Goal: Task Accomplishment & Management: Use online tool/utility

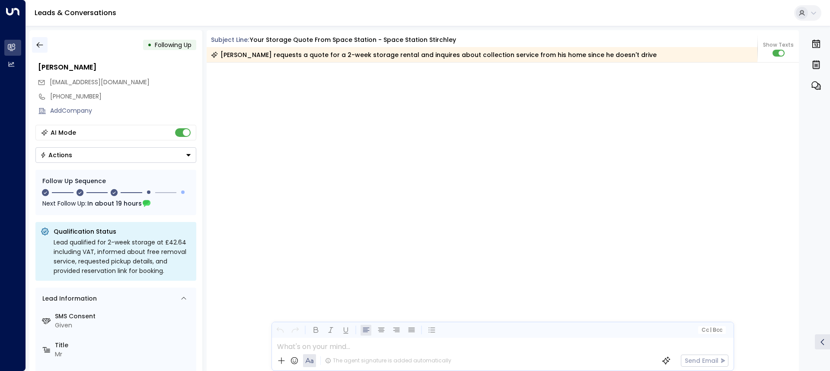
scroll to position [1734, 0]
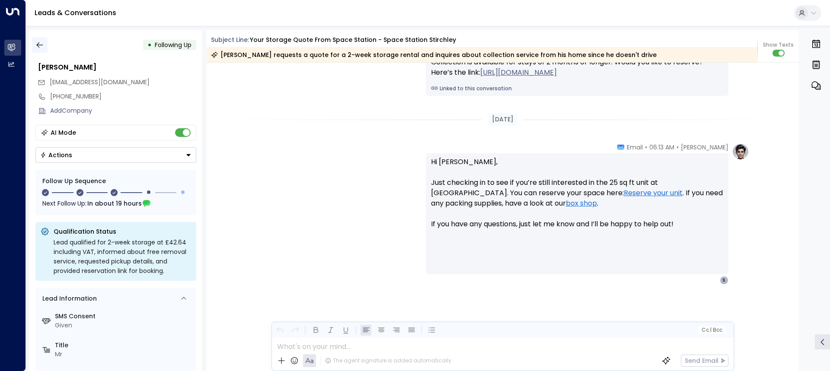
click at [40, 45] on icon "button" at bounding box center [39, 45] width 9 height 9
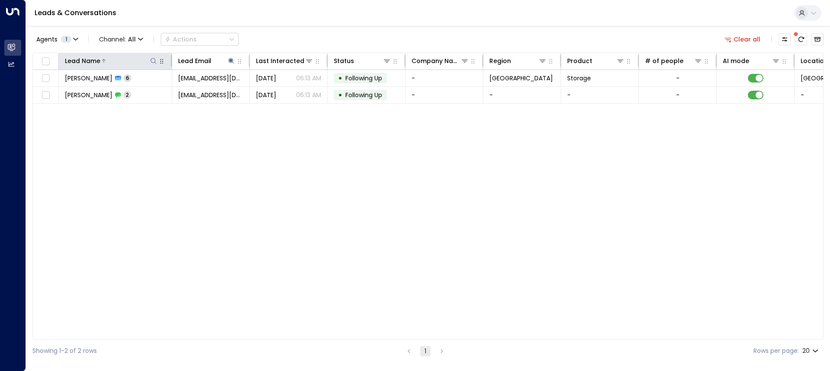
click at [154, 58] on icon at bounding box center [153, 60] width 7 height 7
click at [176, 135] on div "Lead Name Lead Email Last Interacted Status Company Name Region Product # of pe…" at bounding box center [427, 196] width 791 height 287
click at [229, 58] on icon at bounding box center [231, 60] width 7 height 7
click at [283, 95] on icon "button" at bounding box center [285, 92] width 7 height 7
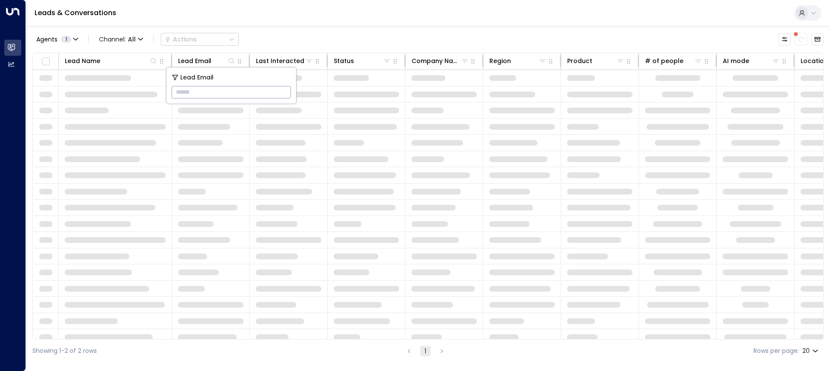
click at [400, 17] on div "Leads & Conversations" at bounding box center [428, 13] width 804 height 26
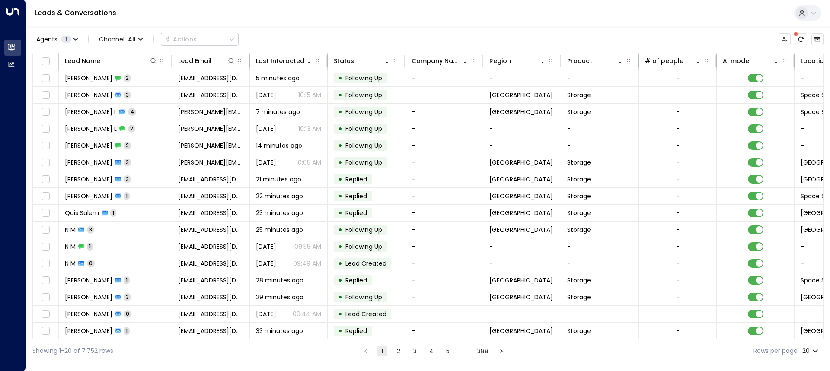
scroll to position [0, 208]
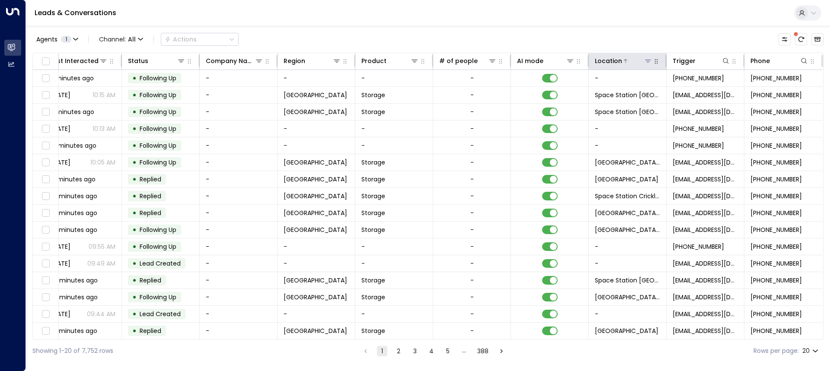
click at [644, 61] on icon at bounding box center [647, 60] width 7 height 7
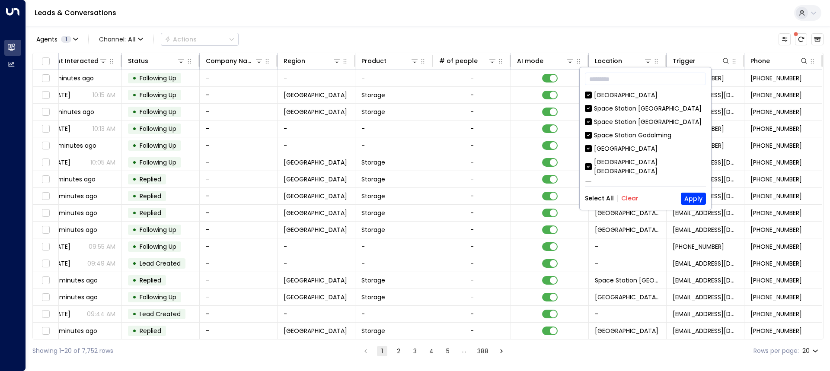
click at [627, 199] on button "Clear" at bounding box center [629, 198] width 17 height 7
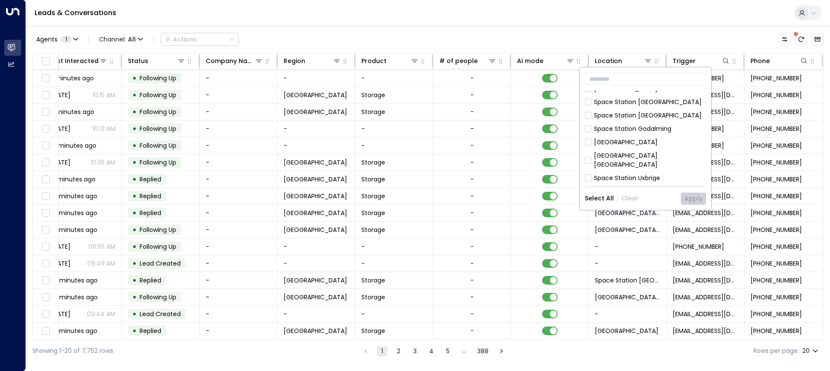
scroll to position [0, 0]
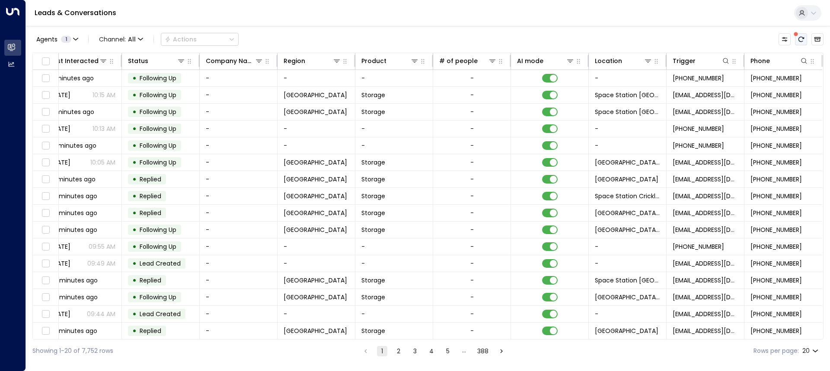
click at [797, 39] on button "There are new threads available. Refresh the grid to view the latest updates." at bounding box center [801, 39] width 12 height 12
click at [804, 38] on icon "Refresh" at bounding box center [801, 39] width 6 height 5
click at [647, 60] on icon at bounding box center [648, 61] width 6 height 3
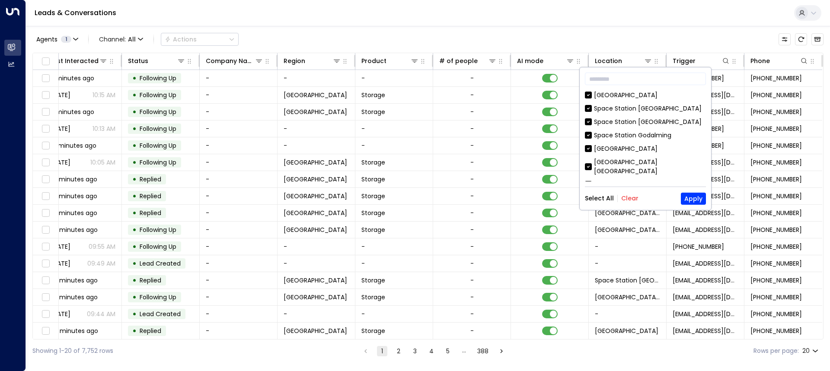
click at [634, 196] on button "Clear" at bounding box center [629, 198] width 17 height 7
click at [644, 147] on div "[GEOGRAPHIC_DATA]" at bounding box center [626, 148] width 64 height 9
click at [691, 200] on button "Apply" at bounding box center [693, 199] width 25 height 12
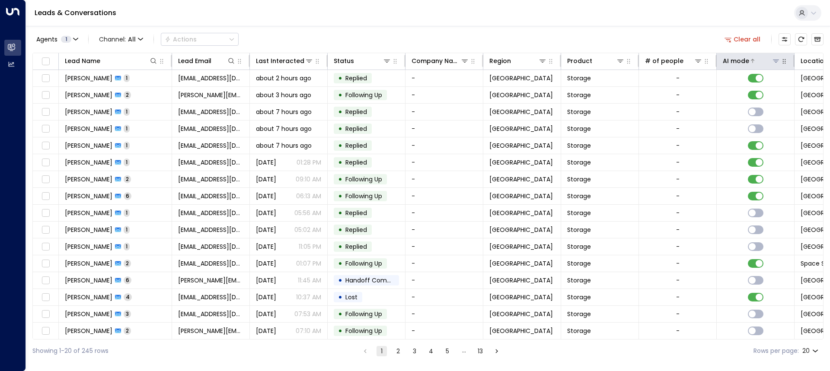
click at [773, 59] on icon at bounding box center [775, 60] width 7 height 7
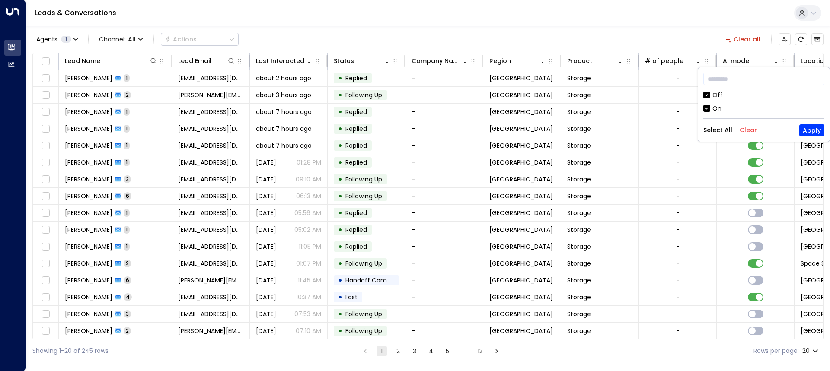
click at [716, 92] on div "Off" at bounding box center [717, 95] width 10 height 9
click at [808, 130] on button "Apply" at bounding box center [811, 130] width 25 height 12
